Goal: Task Accomplishment & Management: Manage account settings

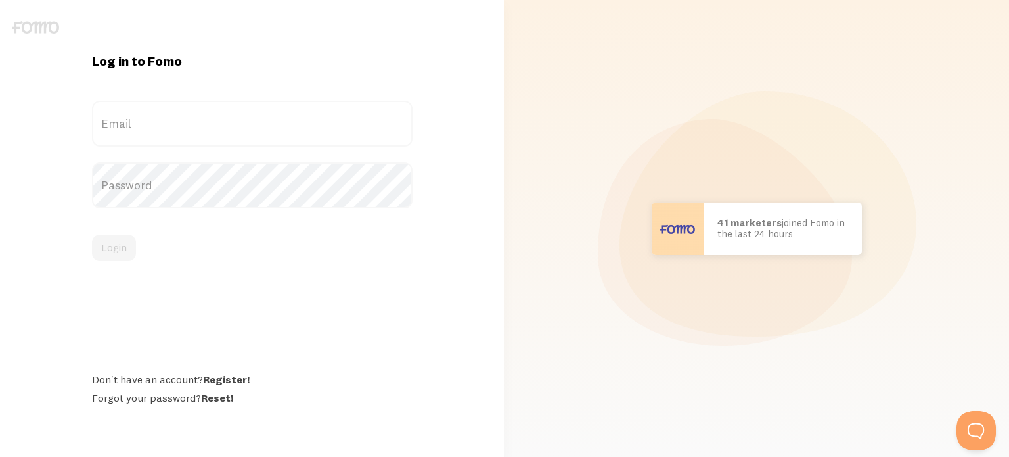
click at [190, 125] on label "Email" at bounding box center [252, 123] width 321 height 46
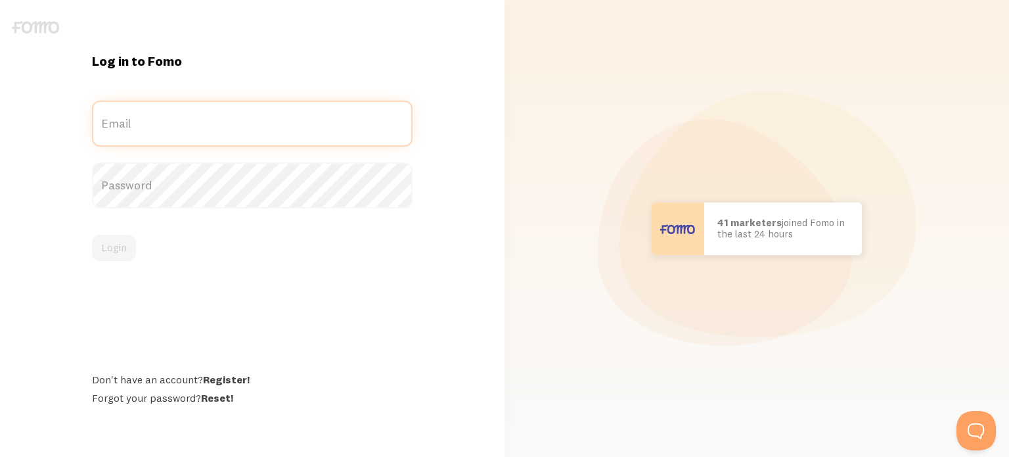
click at [190, 125] on input "Email" at bounding box center [252, 123] width 321 height 46
type input "[EMAIL_ADDRESS][DOMAIN_NAME]"
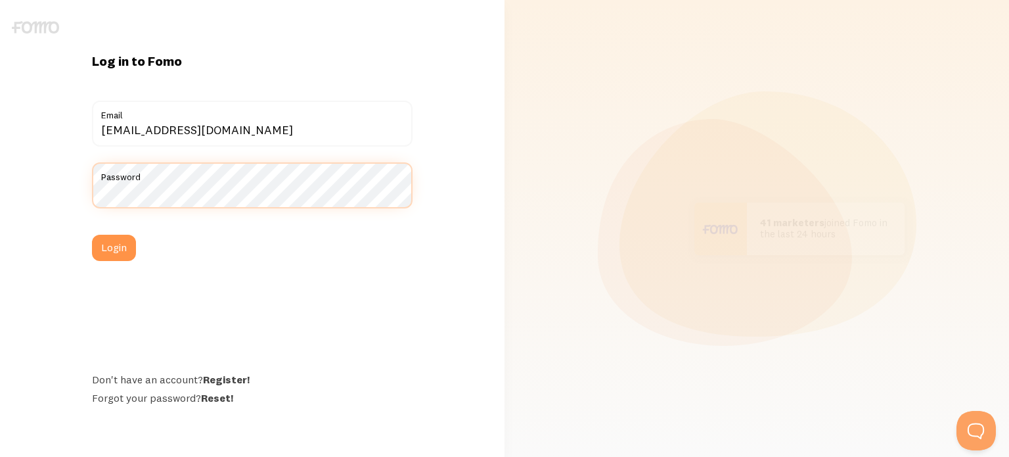
click at [92, 234] on button "Login" at bounding box center [114, 247] width 44 height 26
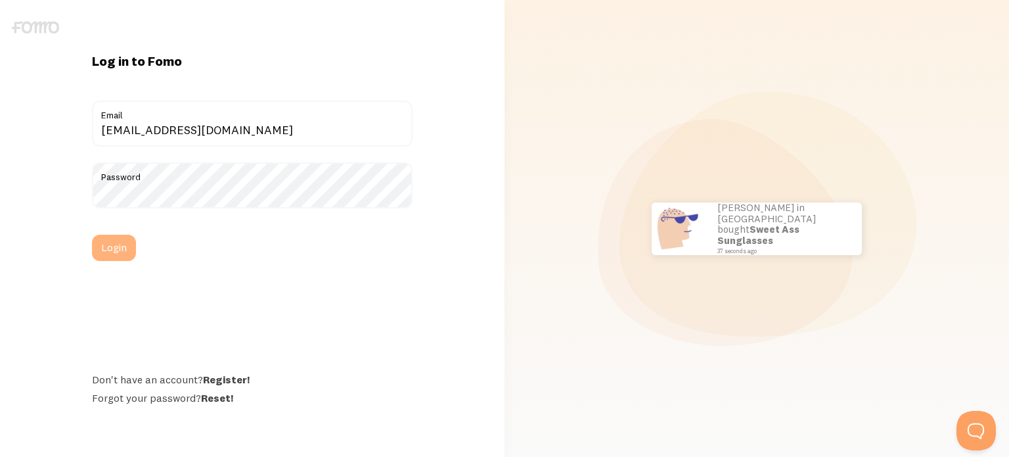
click at [108, 238] on button "Login" at bounding box center [114, 247] width 44 height 26
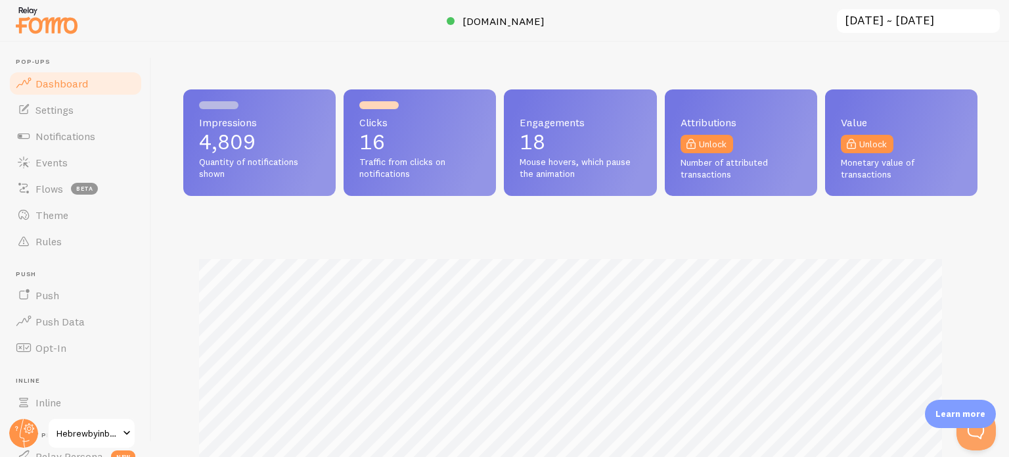
scroll to position [656494, 656054]
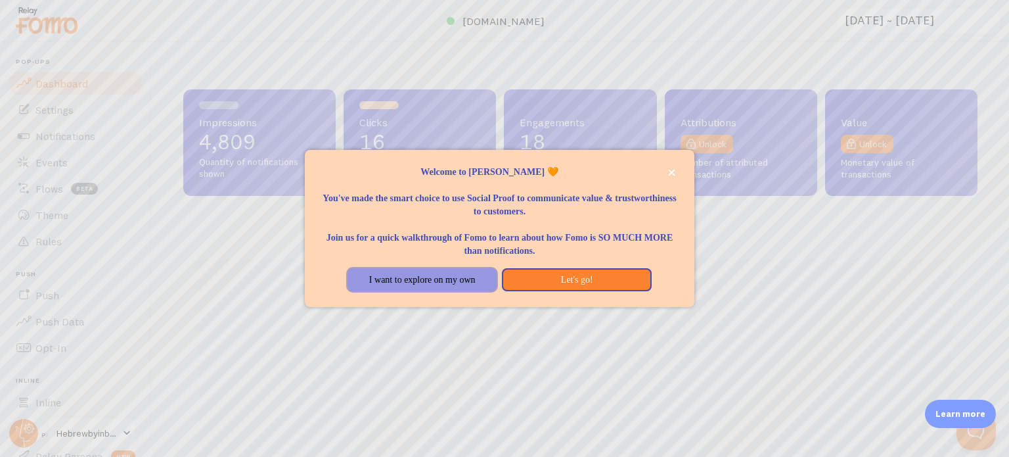
click at [431, 280] on button "I want to explore on my own" at bounding box center [421, 280] width 149 height 24
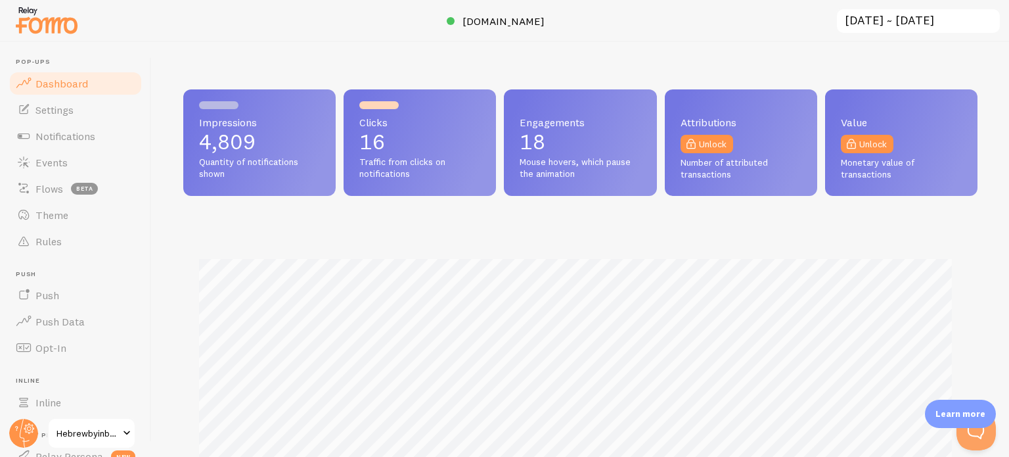
click at [956, 409] on p "Learn more" at bounding box center [960, 413] width 50 height 12
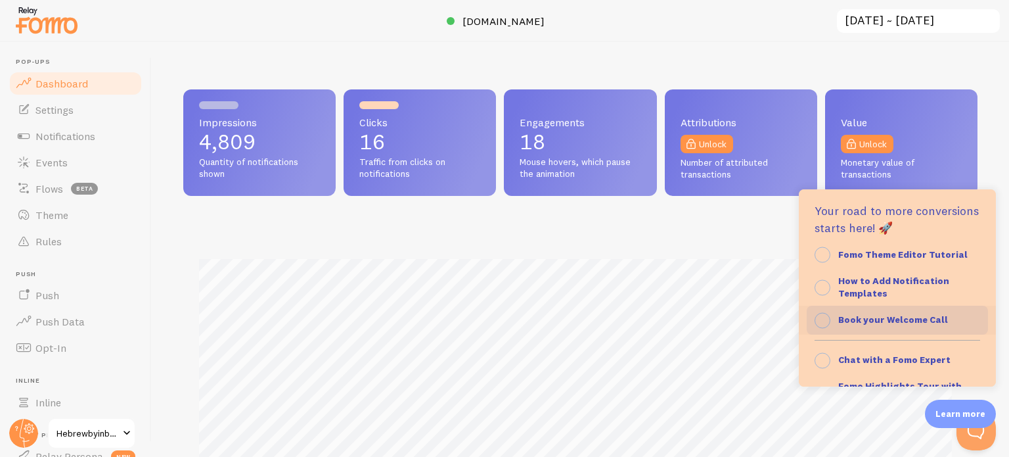
scroll to position [184, 0]
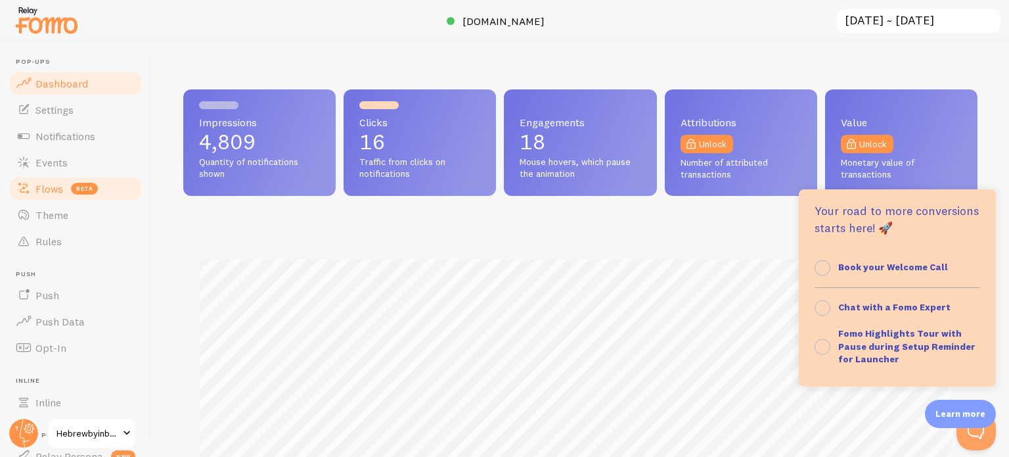
click at [56, 194] on span "Flows" at bounding box center [49, 188] width 28 height 13
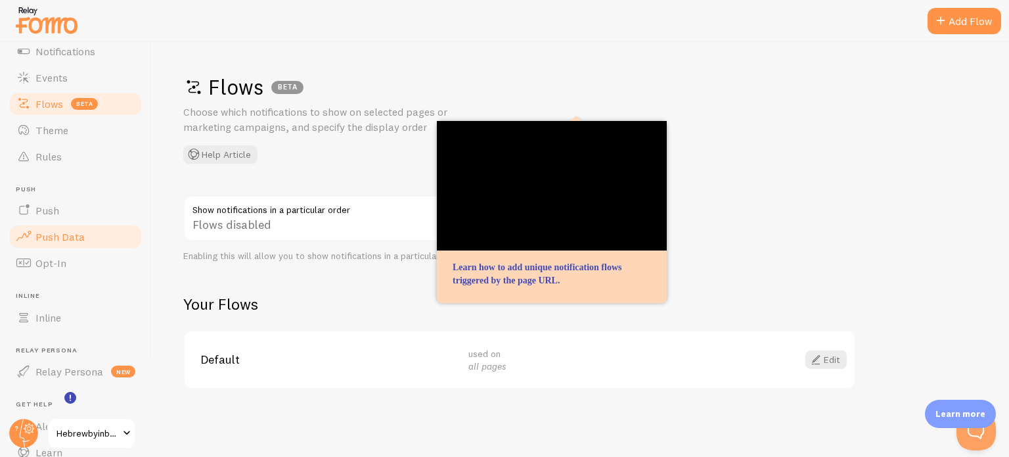
scroll to position [166, 0]
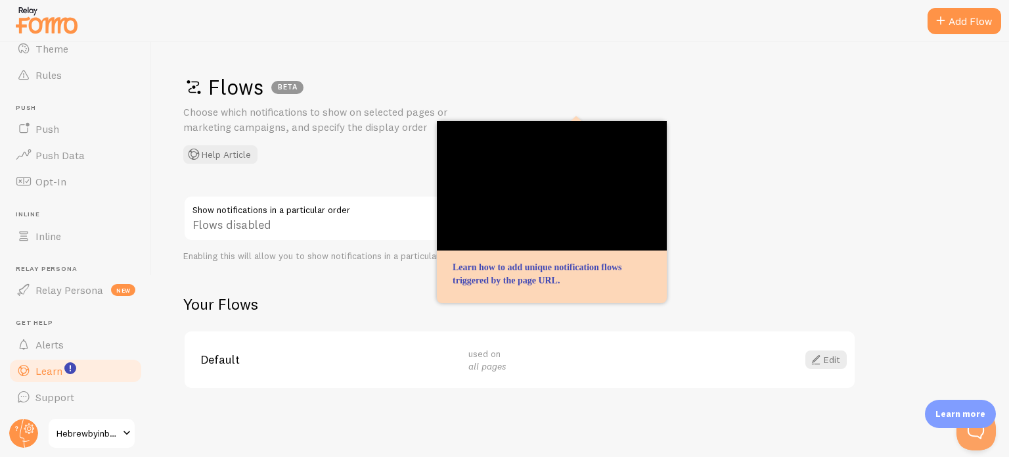
click at [50, 369] on span "Learn" at bounding box center [48, 370] width 27 height 13
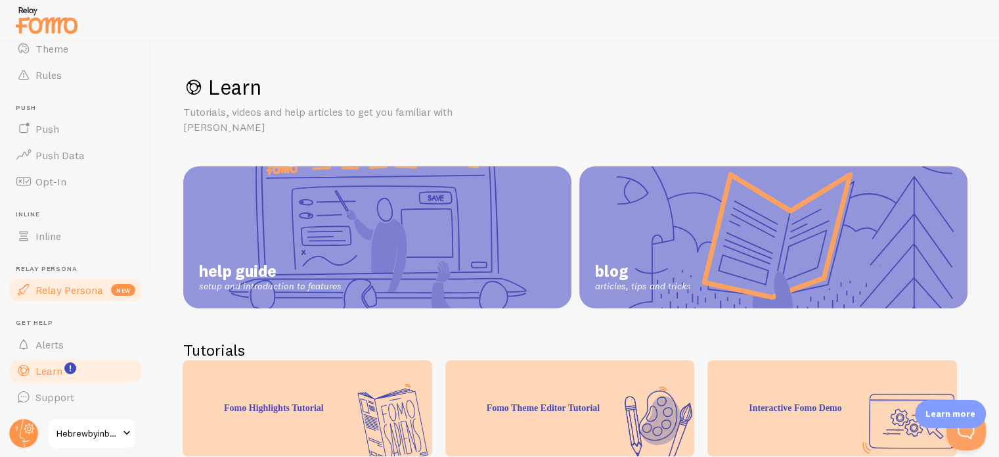
click at [60, 290] on span "Relay Persona" at bounding box center [69, 289] width 68 height 13
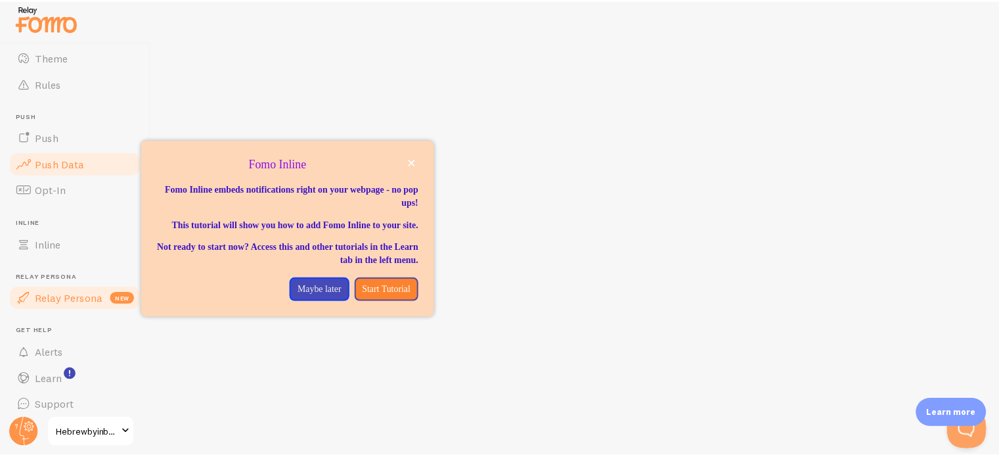
scroll to position [152, 0]
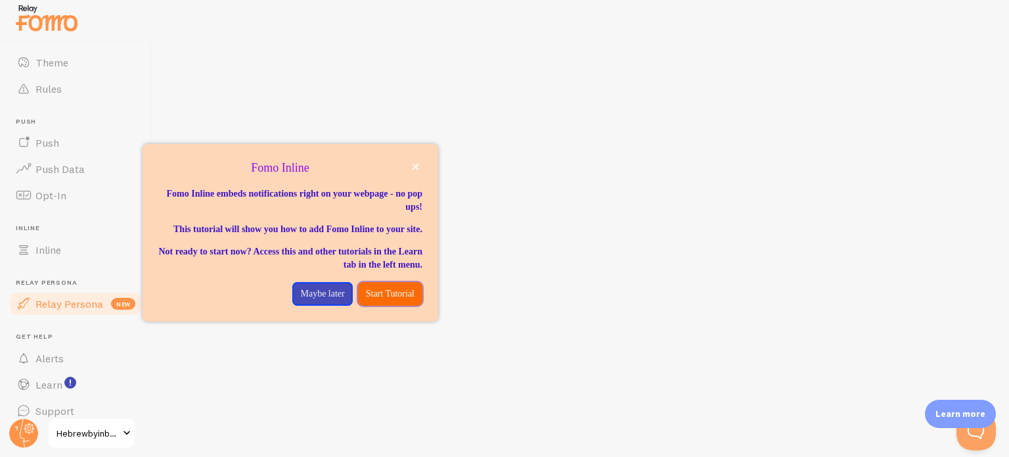
click at [392, 300] on p "Start Tutorial" at bounding box center [390, 293] width 49 height 13
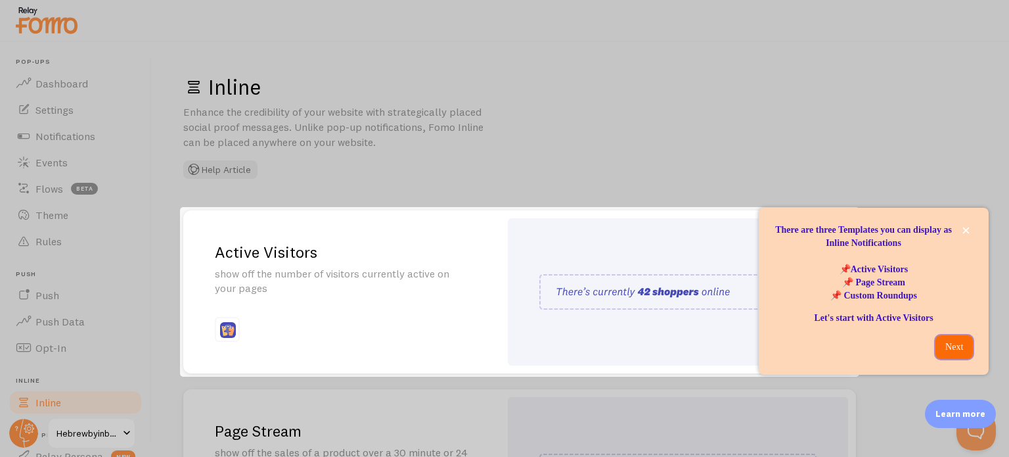
click at [951, 347] on p "Next" at bounding box center [954, 346] width 22 height 13
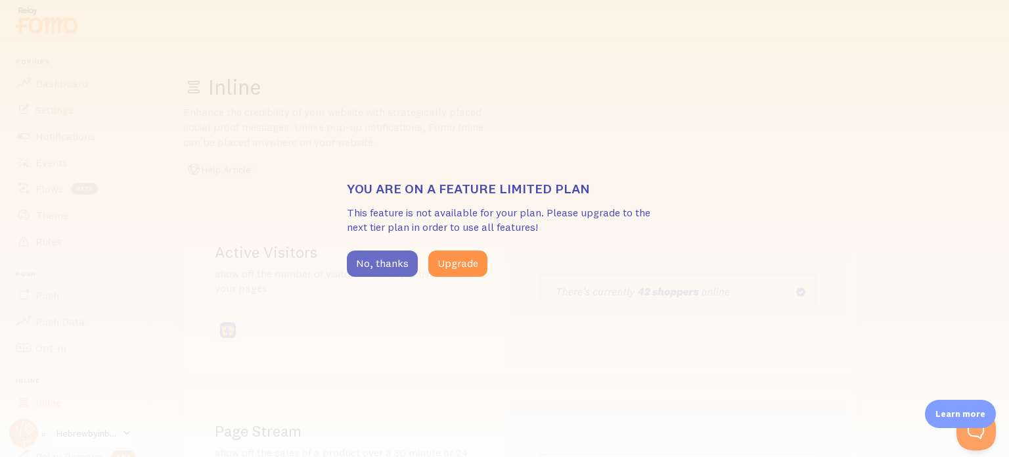
click at [379, 267] on button "No, thanks" at bounding box center [382, 263] width 71 height 26
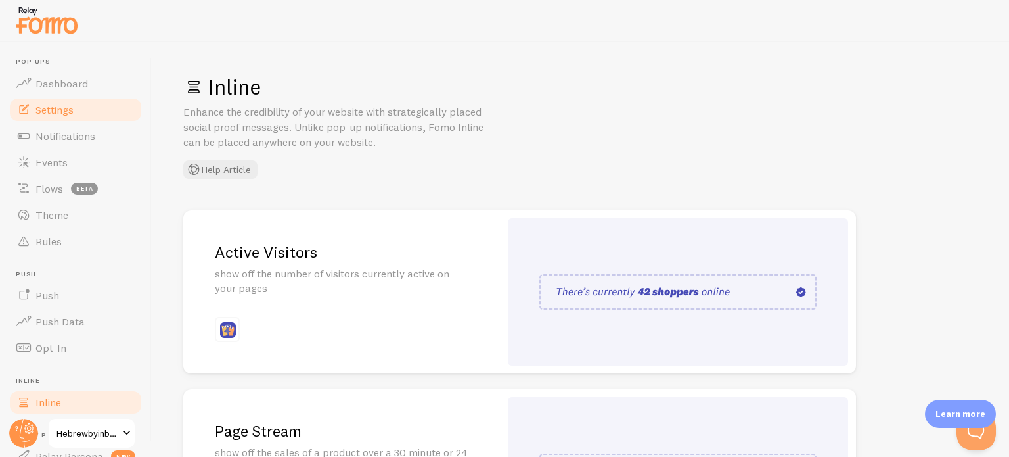
click at [70, 106] on span "Settings" at bounding box center [54, 109] width 38 height 13
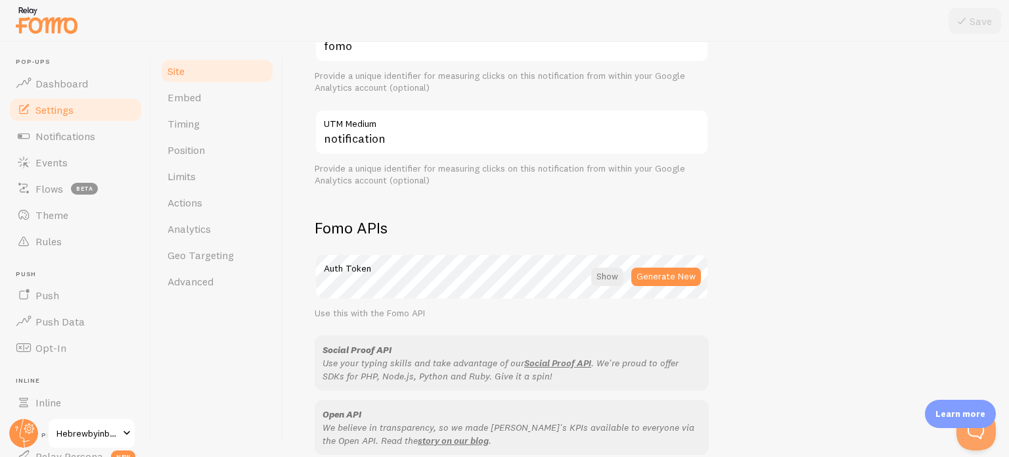
scroll to position [166, 0]
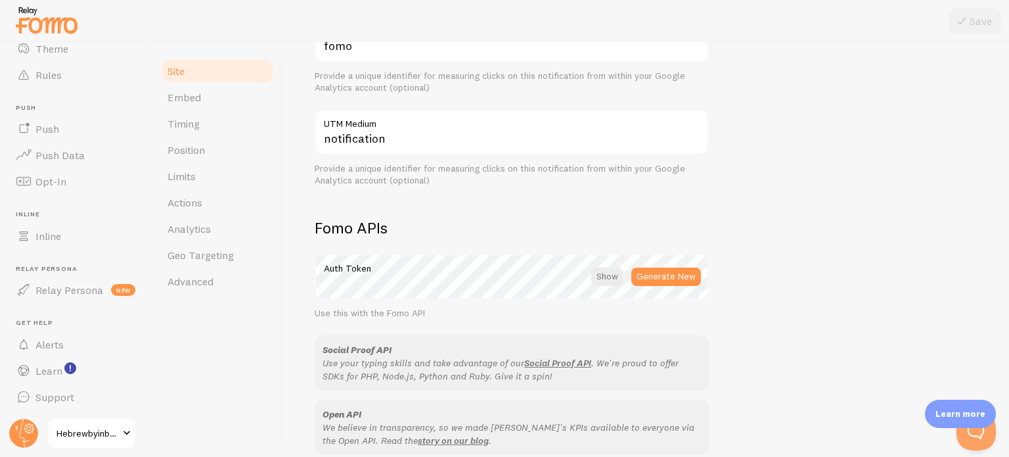
click at [98, 434] on span "Hebrewbyinbal (learn)" at bounding box center [87, 433] width 62 height 16
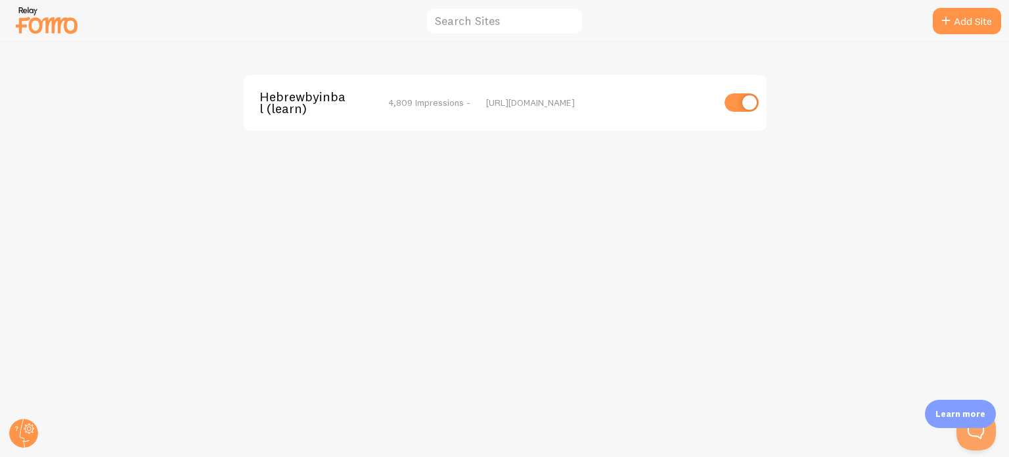
click at [55, 26] on img at bounding box center [47, 19] width 66 height 33
click at [59, 26] on img at bounding box center [47, 19] width 66 height 33
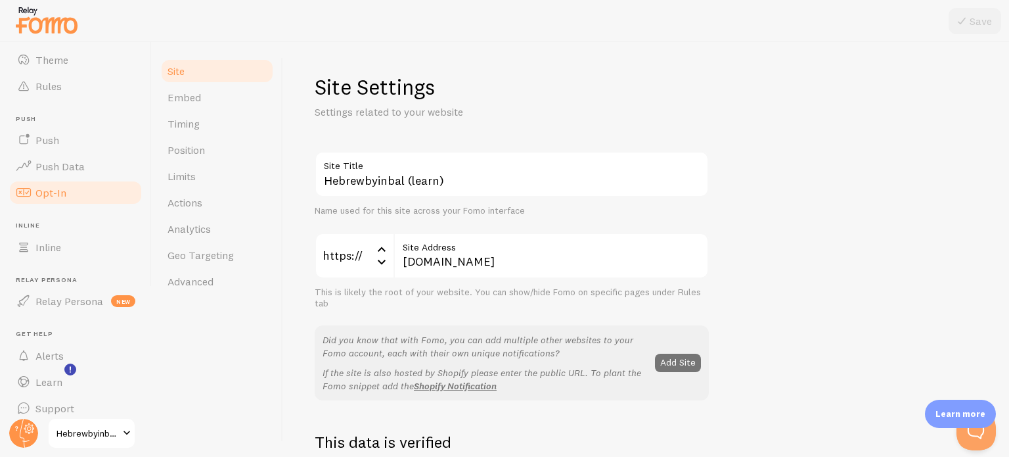
scroll to position [166, 0]
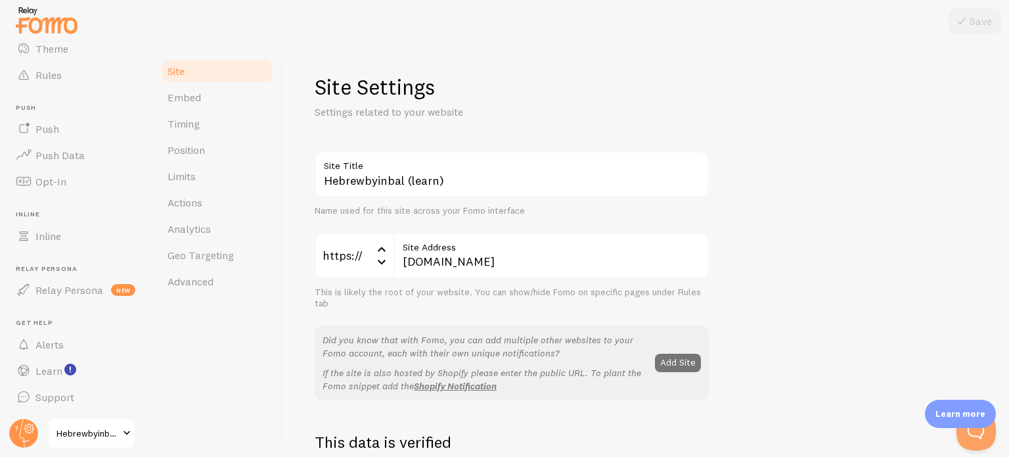
click at [123, 431] on span at bounding box center [127, 433] width 16 height 16
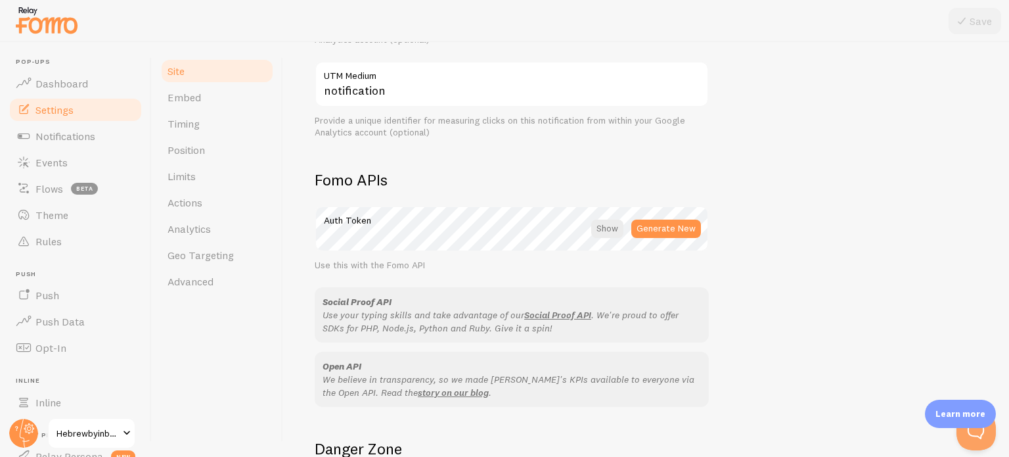
scroll to position [782, 0]
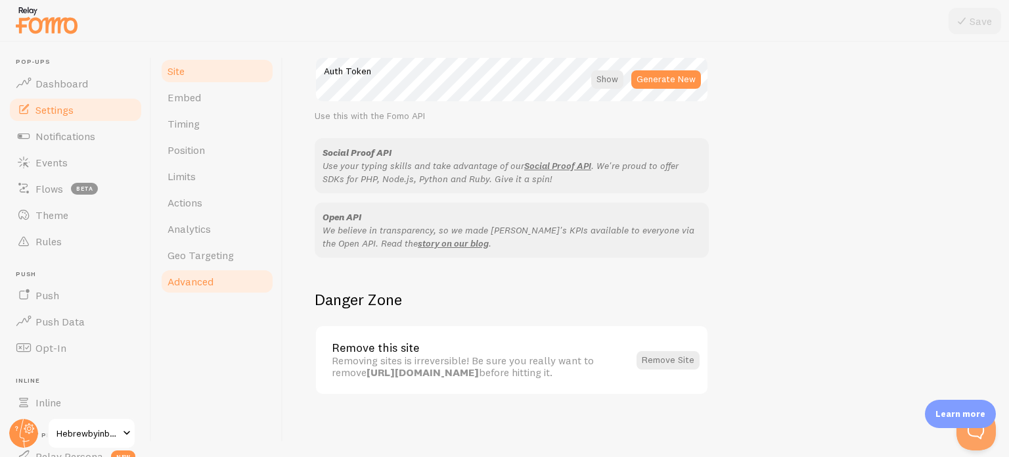
click at [206, 286] on span "Advanced" at bounding box center [190, 281] width 46 height 13
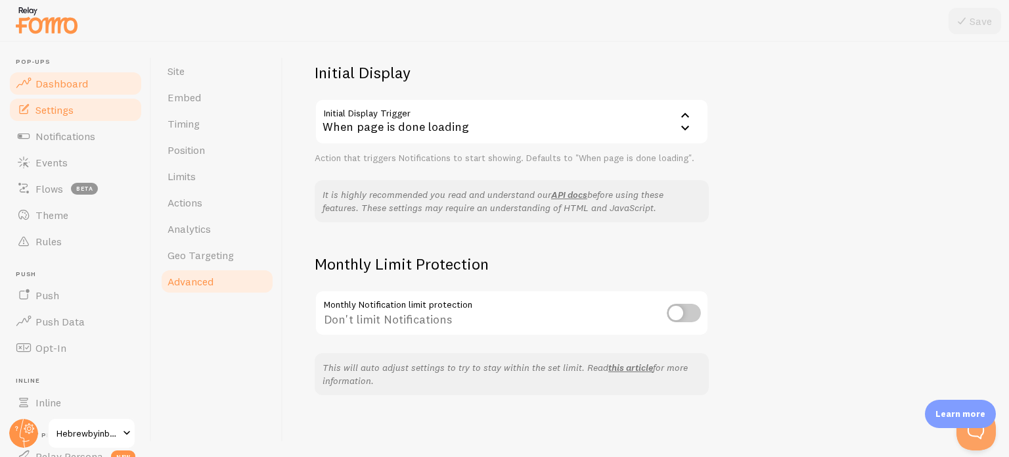
click at [64, 85] on span "Dashboard" at bounding box center [61, 83] width 53 height 13
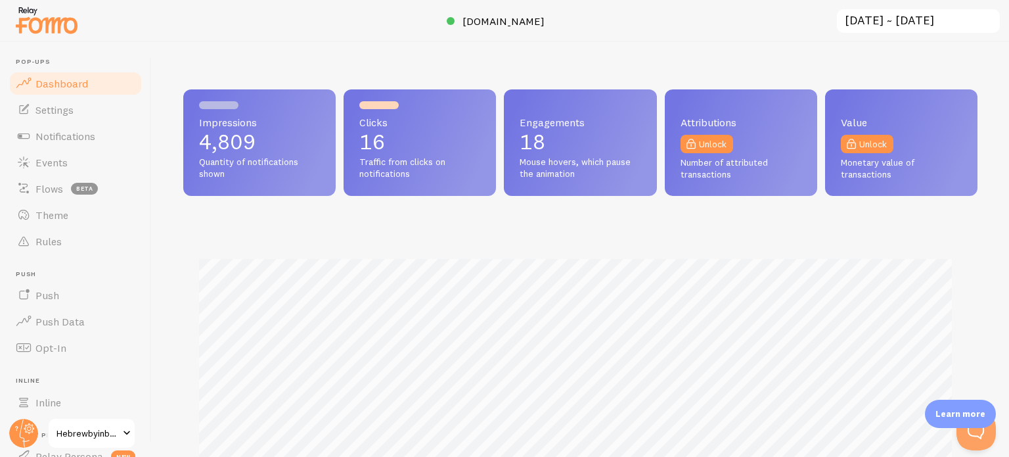
scroll to position [345, 784]
click at [545, 20] on span "[DOMAIN_NAME]" at bounding box center [503, 20] width 82 height 13
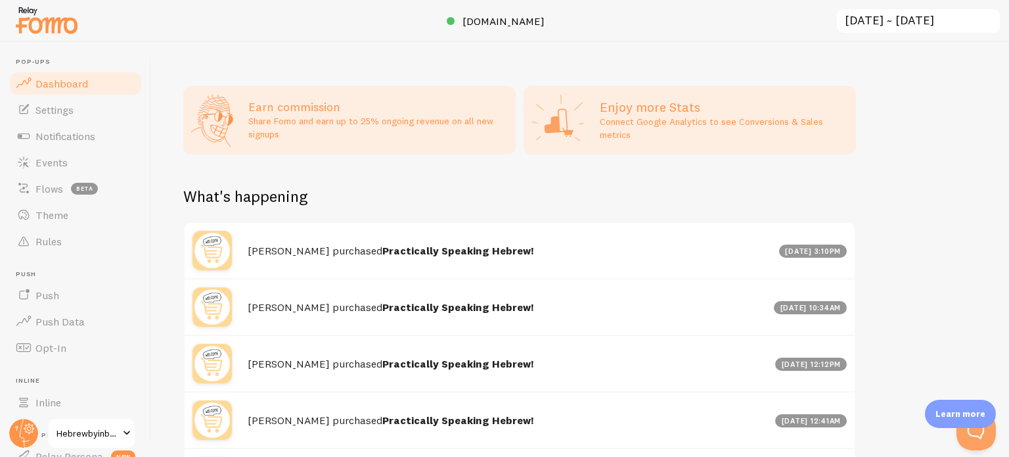
scroll to position [684, 0]
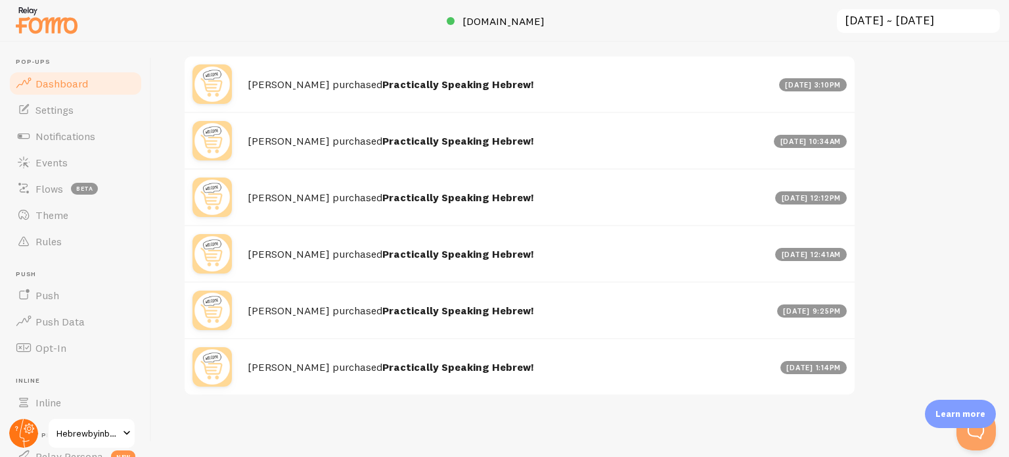
click at [30, 433] on icon at bounding box center [29, 428] width 11 height 11
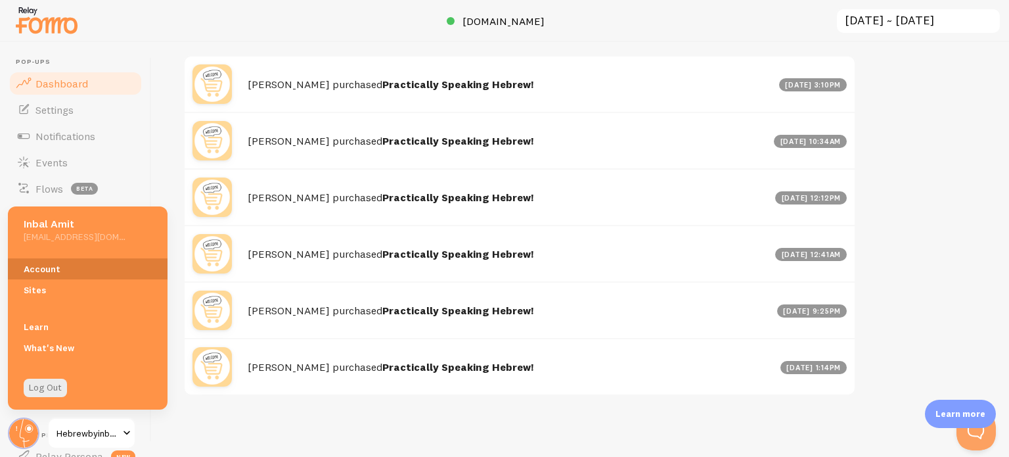
click at [47, 267] on link "Account" at bounding box center [88, 268] width 160 height 21
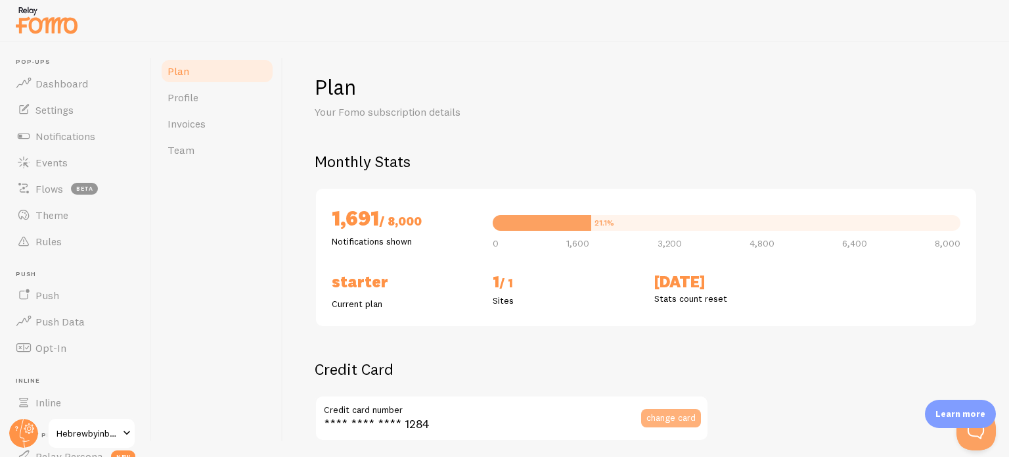
click at [670, 415] on span "change card" at bounding box center [670, 416] width 49 height 9
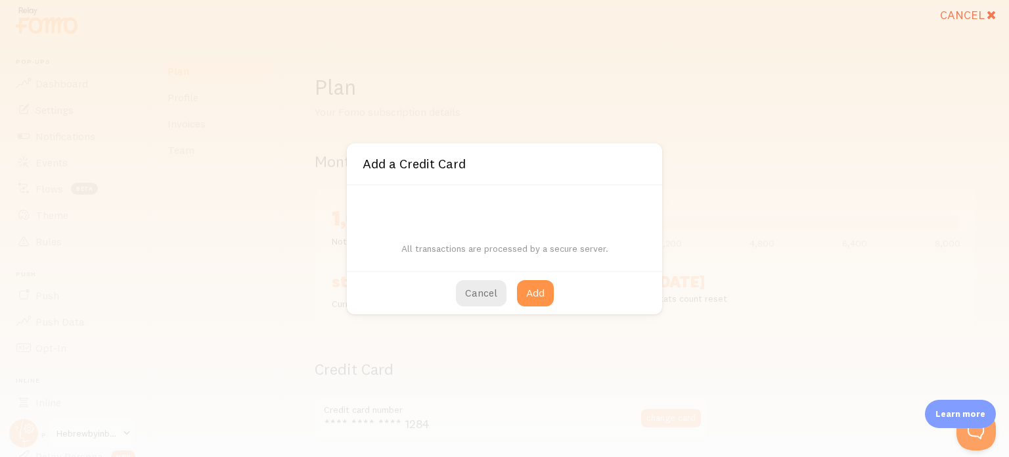
click at [435, 213] on div "All transactions are processed by a secure server." at bounding box center [504, 227] width 315 height 85
click at [541, 288] on button "Add" at bounding box center [535, 293] width 37 height 26
type input "**** **** **** 2307"
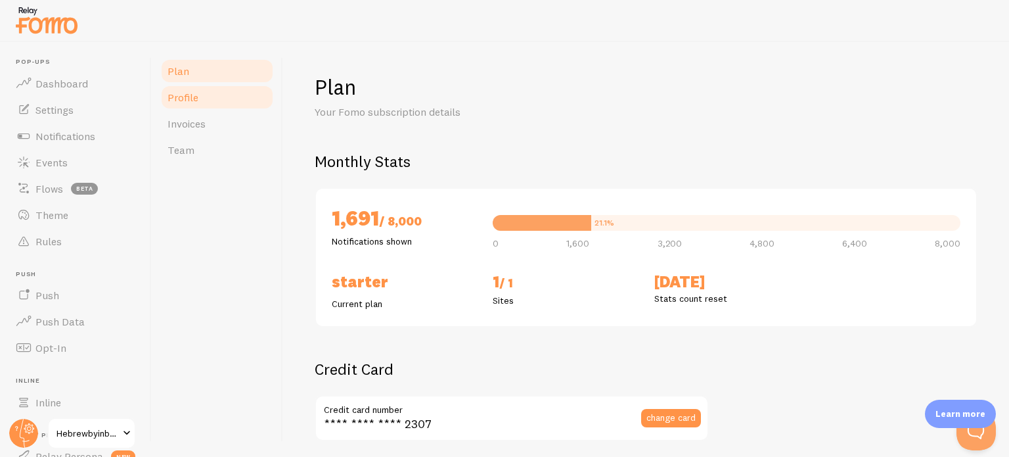
click at [194, 97] on span "Profile" at bounding box center [182, 97] width 31 height 13
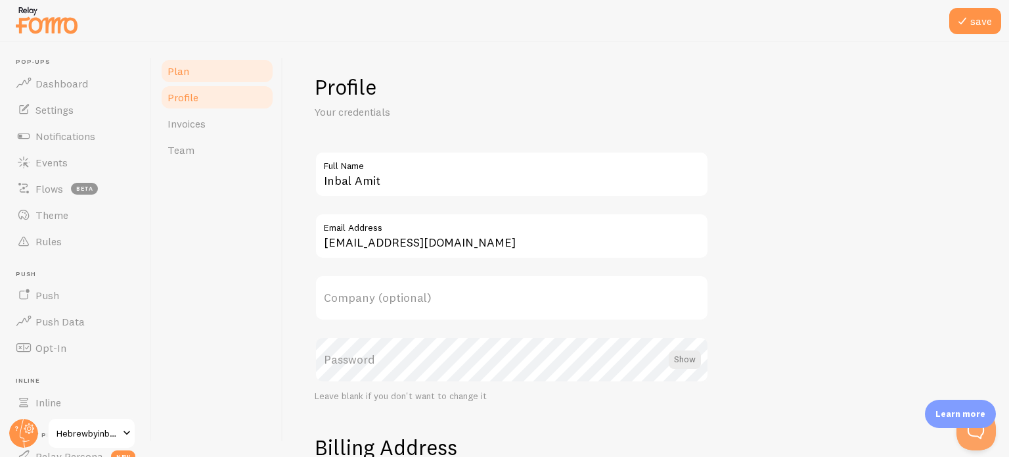
click at [200, 76] on link "Plan" at bounding box center [217, 71] width 115 height 26
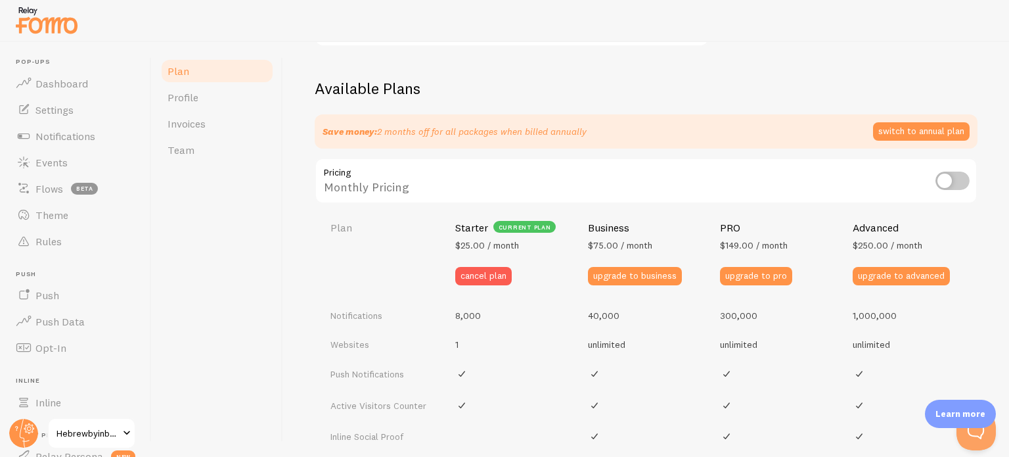
scroll to position [740, 0]
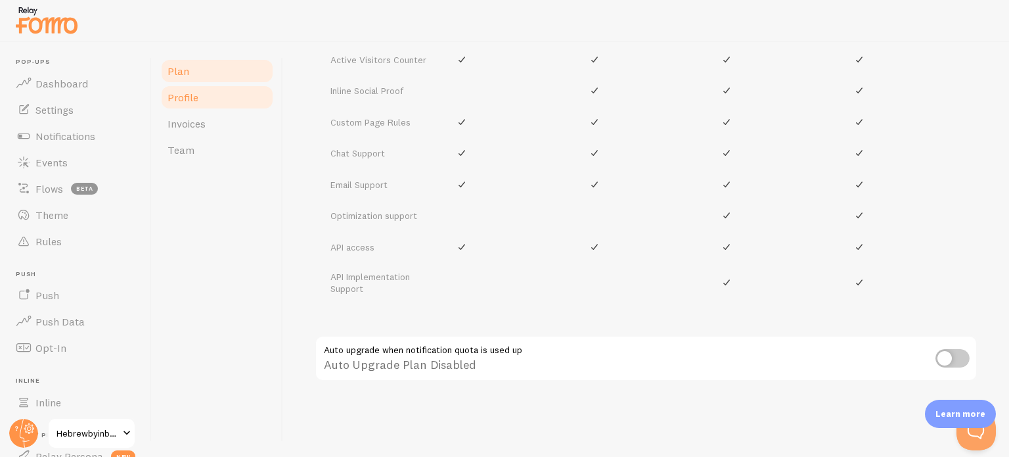
click at [195, 91] on span "Profile" at bounding box center [182, 97] width 31 height 13
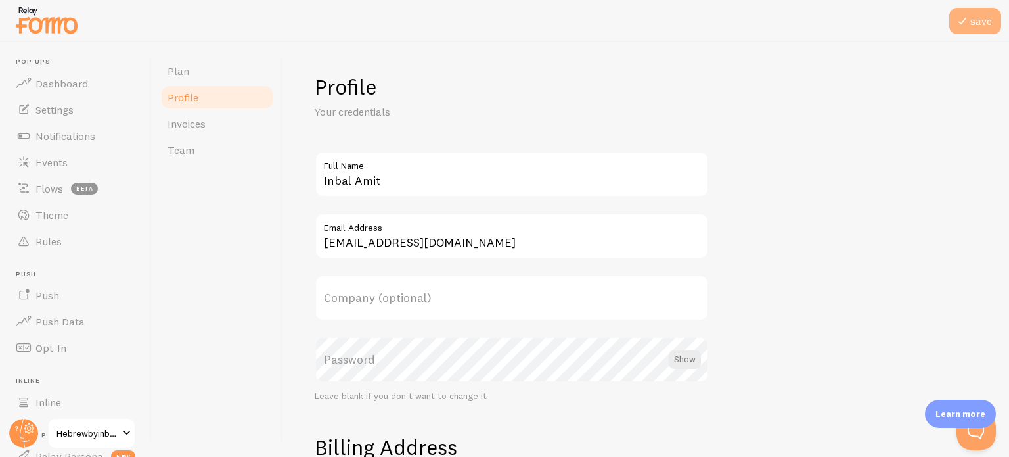
click at [985, 14] on button "save" at bounding box center [975, 21] width 52 height 26
